Goal: Task Accomplishment & Management: Complete application form

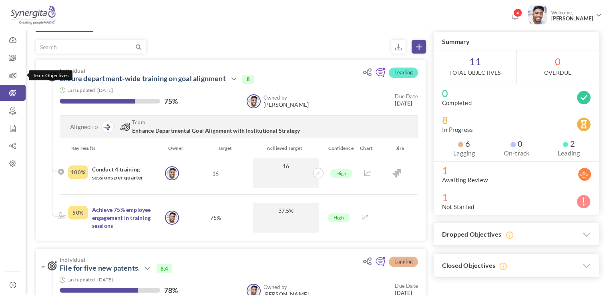
scroll to position [40, 0]
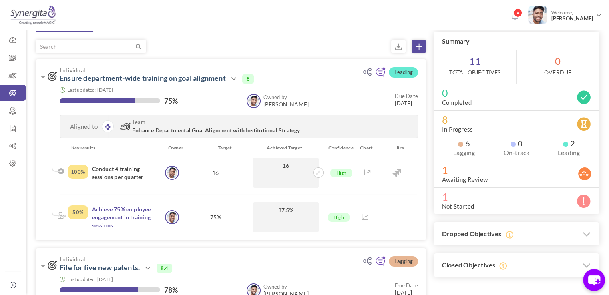
click at [421, 45] on icon at bounding box center [419, 47] width 6 height 6
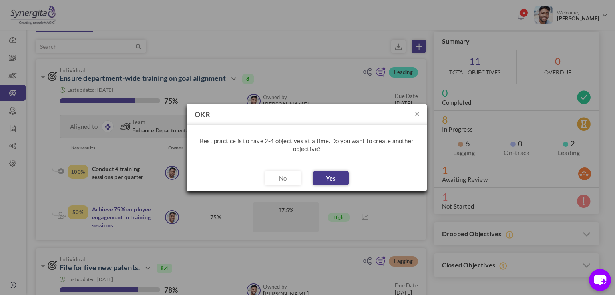
click at [341, 180] on button "Yes" at bounding box center [331, 178] width 36 height 14
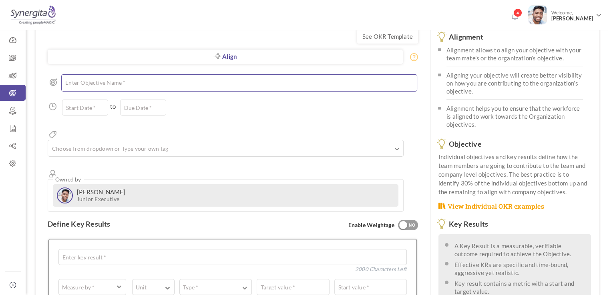
scroll to position [80, 0]
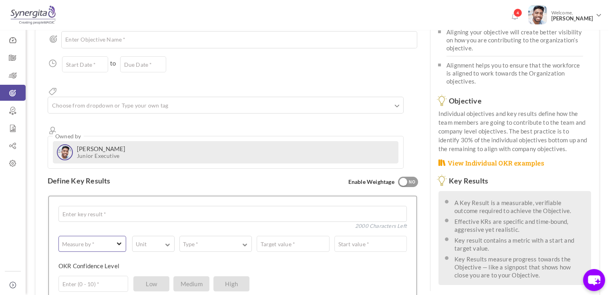
click at [103, 240] on span "button" at bounding box center [88, 244] width 51 height 8
click at [164, 236] on button "Unit" at bounding box center [153, 244] width 42 height 16
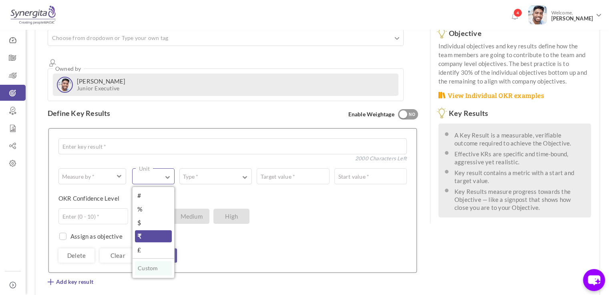
scroll to position [160, 0]
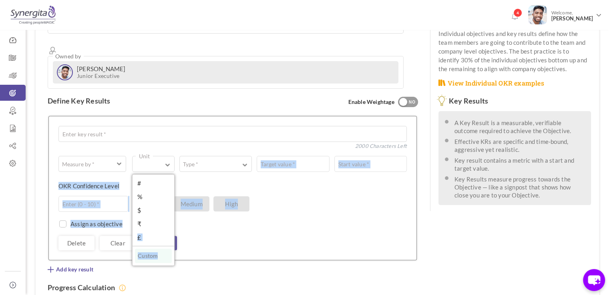
drag, startPoint x: 148, startPoint y: 194, endPoint x: 131, endPoint y: 195, distance: 16.9
click at [131, 195] on div "Measure by * # Number A Text ☑ Boolean Unit # % $ ₹ £ Custom Type * Equal to Sh…" at bounding box center [232, 203] width 348 height 94
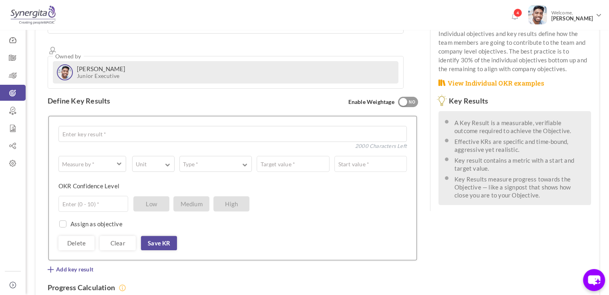
click at [151, 156] on div "Measure by * # Number A Text ☑ Boolean Unit # % $ ₹ £ Custom Type * Equal to Sh…" at bounding box center [232, 203] width 348 height 94
click at [146, 156] on button "Unit" at bounding box center [153, 164] width 42 height 16
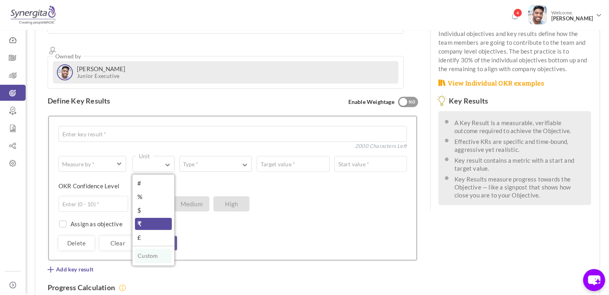
click at [139, 218] on link "₹" at bounding box center [153, 224] width 37 height 12
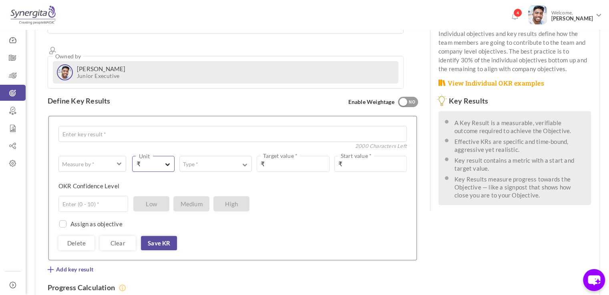
drag, startPoint x: 151, startPoint y: 138, endPoint x: 137, endPoint y: 133, distance: 14.8
click at [137, 160] on span "₹" at bounding box center [149, 164] width 26 height 9
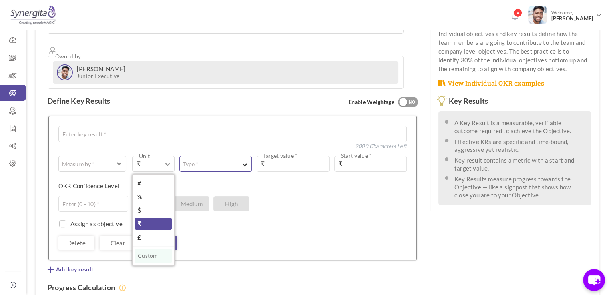
click at [203, 156] on button "Type *" at bounding box center [215, 164] width 72 height 16
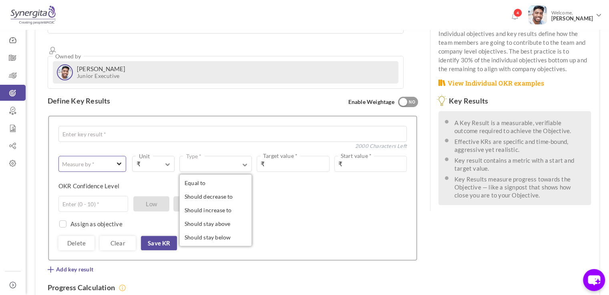
click at [94, 161] on label "Measure by *" at bounding box center [78, 165] width 39 height 8
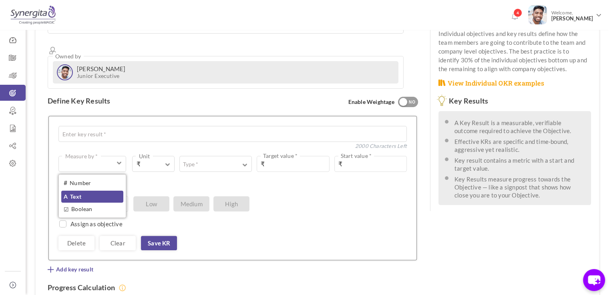
click at [94, 191] on link "A Text" at bounding box center [92, 197] width 62 height 12
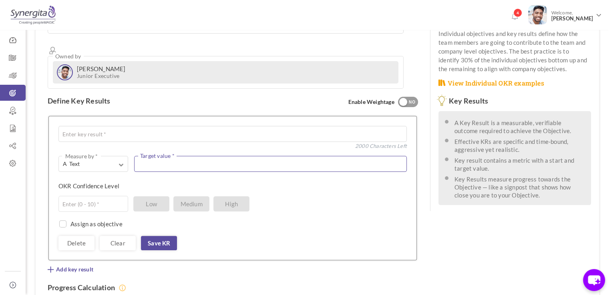
click at [197, 156] on textarea at bounding box center [270, 164] width 273 height 16
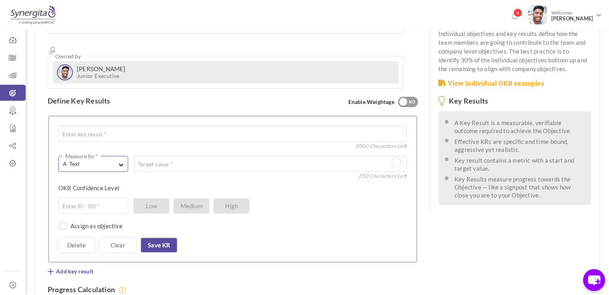
click at [102, 160] on span "A Text" at bounding box center [89, 164] width 52 height 8
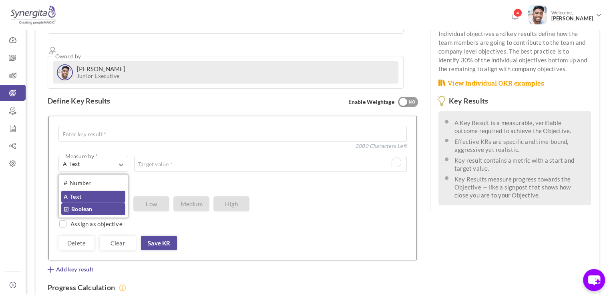
click at [98, 203] on link "☑ Boolean" at bounding box center [93, 209] width 64 height 12
type input "Completed / Not Completed"
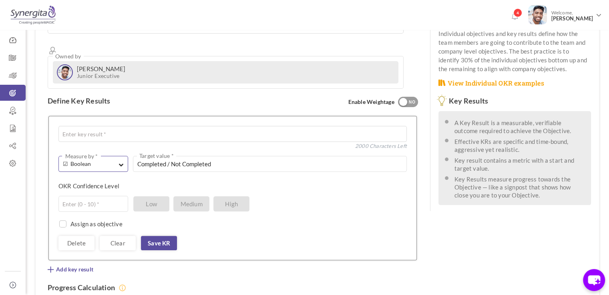
click at [116, 156] on button "☑ Boolean Measure by *" at bounding box center [93, 164] width 70 height 16
click at [115, 175] on div "# Number A Text ☑ Boolean" at bounding box center [93, 196] width 69 height 43
click at [115, 182] on label "OKR Confidence Level" at bounding box center [88, 186] width 61 height 8
click at [96, 160] on span "☑ Boolean" at bounding box center [89, 164] width 52 height 8
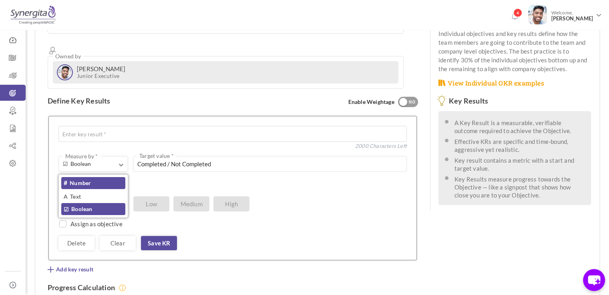
click at [98, 177] on link "# Number" at bounding box center [93, 183] width 64 height 12
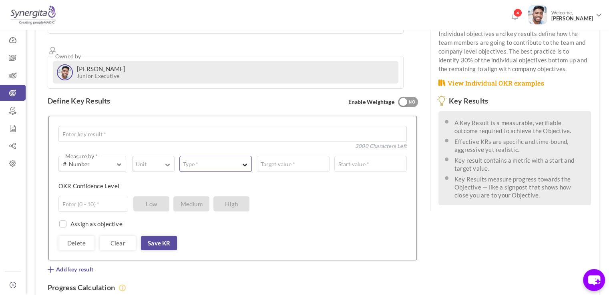
click at [226, 156] on button "Type *" at bounding box center [215, 164] width 72 height 16
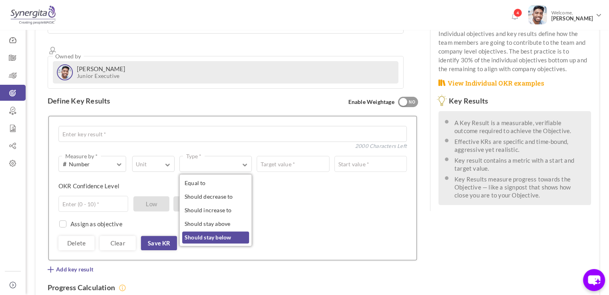
click at [217, 232] on link "Should stay below" at bounding box center [215, 238] width 67 height 12
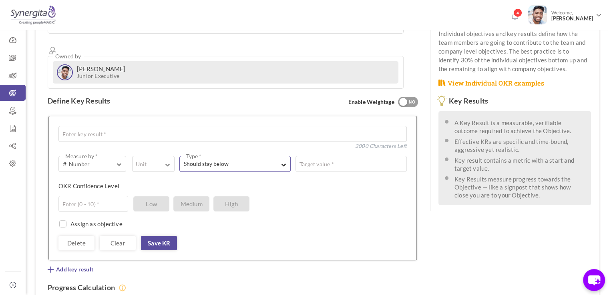
click at [261, 160] on span "Should stay below" at bounding box center [228, 164] width 88 height 8
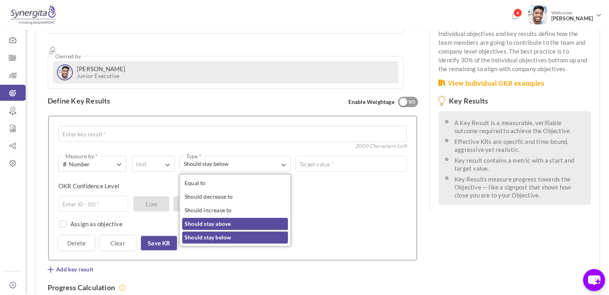
click at [251, 218] on link "Should stay above" at bounding box center [235, 224] width 106 height 12
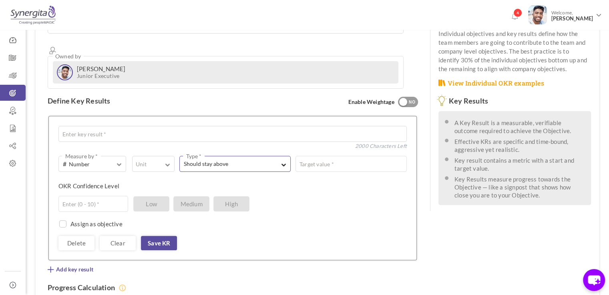
click at [249, 160] on span "Should stay above" at bounding box center [228, 164] width 88 height 8
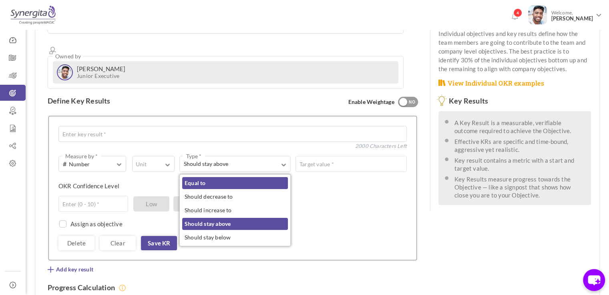
click at [242, 177] on link "Equal to" at bounding box center [235, 183] width 106 height 12
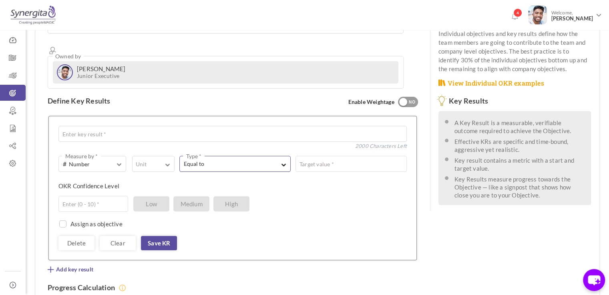
click at [244, 160] on span "Equal to" at bounding box center [228, 164] width 88 height 8
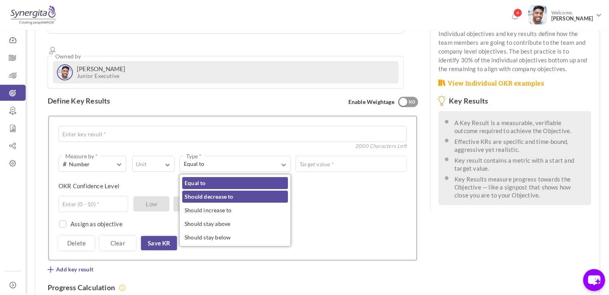
click at [239, 191] on link "Should decrease to" at bounding box center [235, 197] width 106 height 12
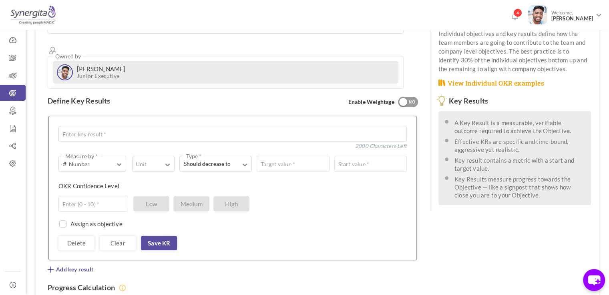
click at [245, 156] on div "# Number Measure by * # Number A Text ☑ Boolean Unit # % $ ₹ £ Custom Should de…" at bounding box center [232, 203] width 348 height 94
click at [245, 156] on button "Should decrease to Type *" at bounding box center [215, 164] width 72 height 16
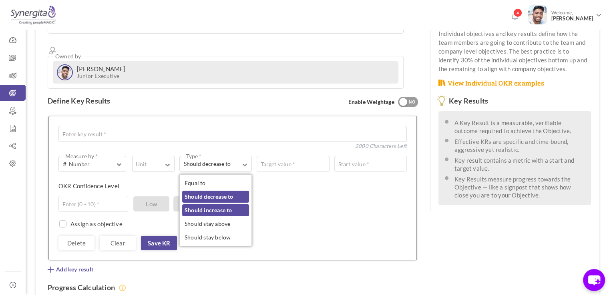
click at [242, 205] on link "Should increase to" at bounding box center [215, 211] width 67 height 12
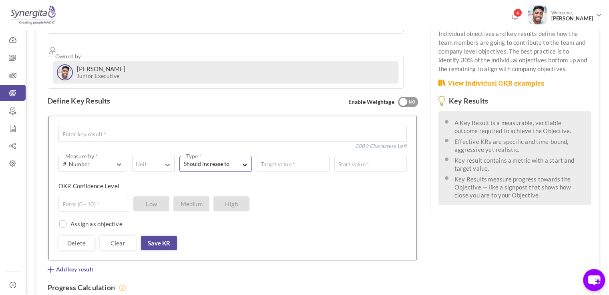
click at [232, 160] on span "Should increase to" at bounding box center [211, 164] width 55 height 8
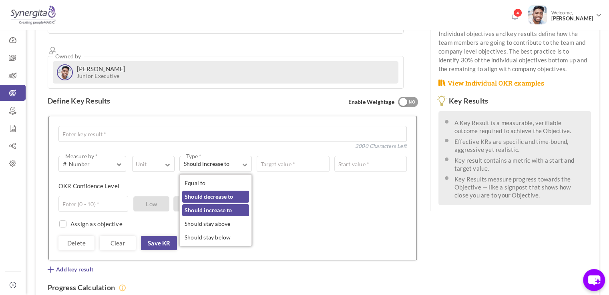
click at [231, 191] on link "Should decrease to" at bounding box center [215, 197] width 67 height 12
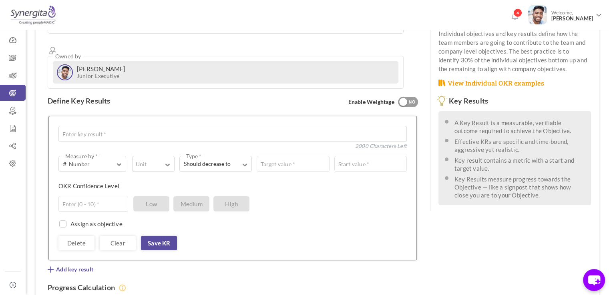
click at [231, 212] on div "Assign as objective Team Individual Choose Owner * View directory" at bounding box center [232, 220] width 348 height 16
click at [233, 126] on div "# Number Measure by * # Number A Text ☑ Boolean Unit # % $ ₹ £ Custom Should de…" at bounding box center [232, 188] width 348 height 124
click at [216, 126] on div "# Number Measure by * # Number A Text ☑ Boolean Unit # % $ ₹ £ Custom Should de…" at bounding box center [232, 188] width 348 height 124
click at [216, 160] on span "Should decrease to" at bounding box center [211, 164] width 55 height 8
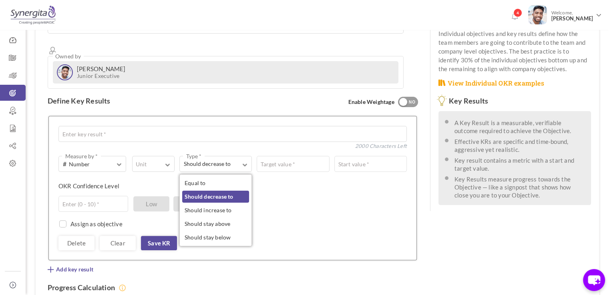
click at [257, 28] on div "4 Welcome, Frank N Frank N" at bounding box center [304, 15] width 609 height 30
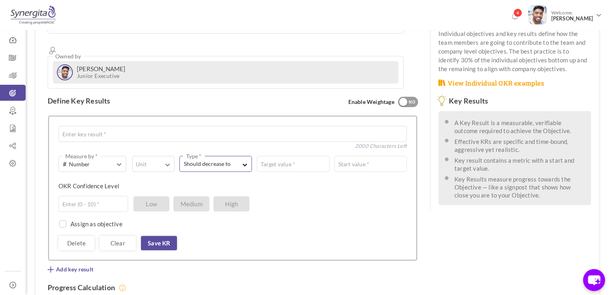
click at [213, 160] on span "Should decrease to" at bounding box center [211, 164] width 55 height 8
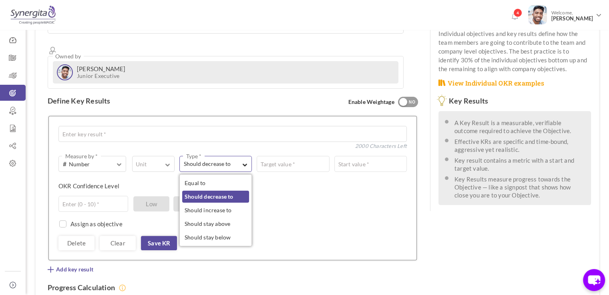
click at [213, 160] on span "Should decrease to" at bounding box center [211, 164] width 55 height 8
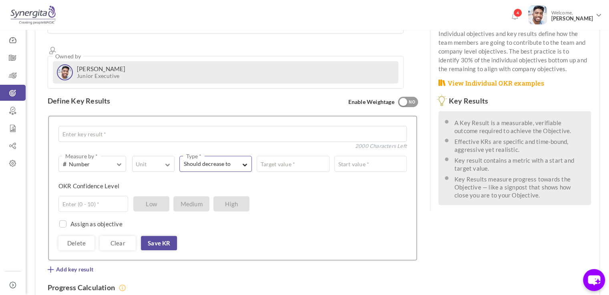
click at [215, 160] on span "Should decrease to" at bounding box center [211, 164] width 55 height 8
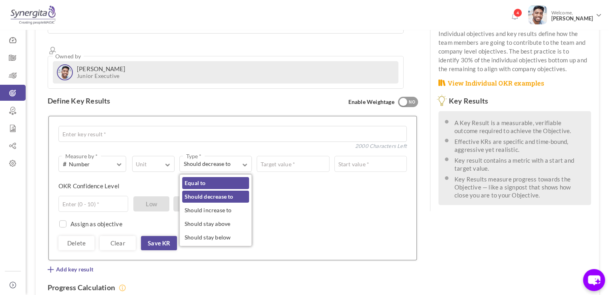
click at [211, 177] on link "Equal to" at bounding box center [215, 183] width 67 height 12
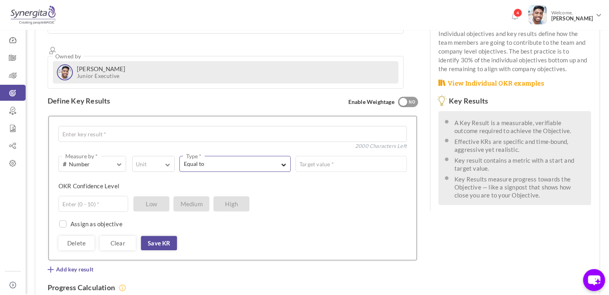
click at [223, 160] on span "Equal to" at bounding box center [228, 164] width 88 height 8
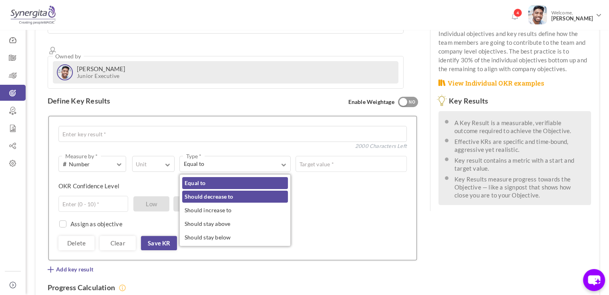
click at [220, 191] on link "Should decrease to" at bounding box center [235, 197] width 106 height 12
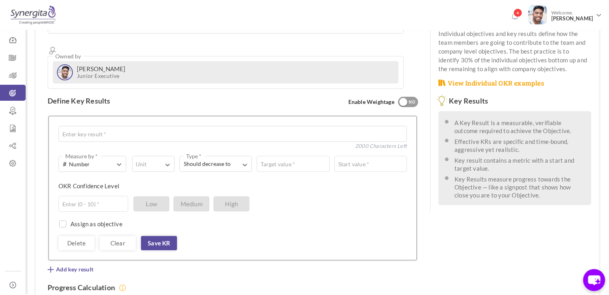
click at [229, 156] on div "# Number Measure by * # Number A Text ☑ Boolean Unit # % $ ₹ £ Custom Should de…" at bounding box center [232, 203] width 348 height 94
click at [229, 156] on button "Should decrease to Type *" at bounding box center [215, 164] width 72 height 16
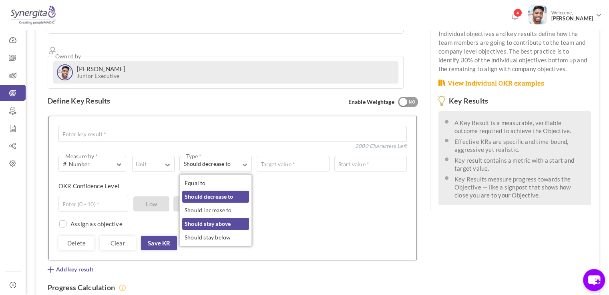
click at [227, 218] on link "Should stay above" at bounding box center [215, 224] width 67 height 12
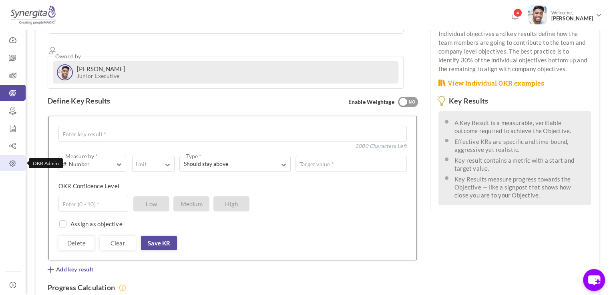
click at [10, 165] on icon at bounding box center [13, 164] width 26 height 8
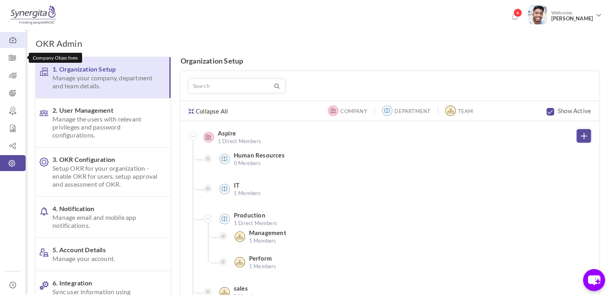
click at [9, 35] on link "Dashboard" at bounding box center [13, 40] width 26 height 16
